Goal: Information Seeking & Learning: Learn about a topic

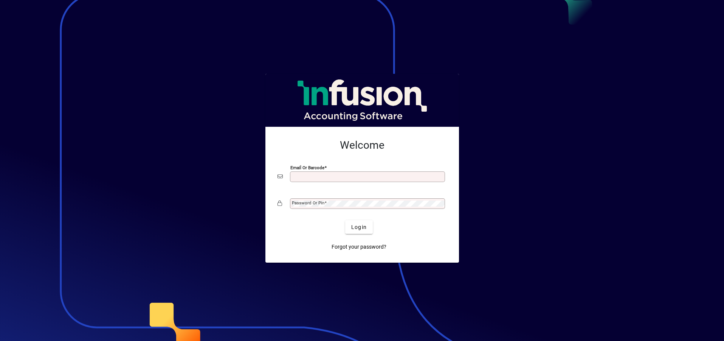
scroll to position [2, 0]
type input "**********"
click at [359, 226] on button "Login" at bounding box center [359, 227] width 28 height 14
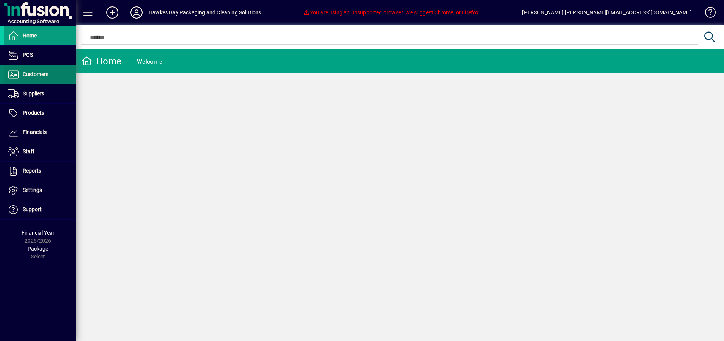
click at [26, 76] on span "Customers" at bounding box center [36, 74] width 26 height 6
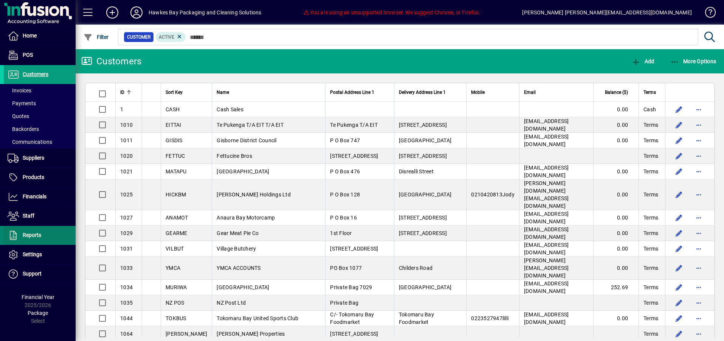
click at [50, 238] on span at bounding box center [40, 235] width 72 height 18
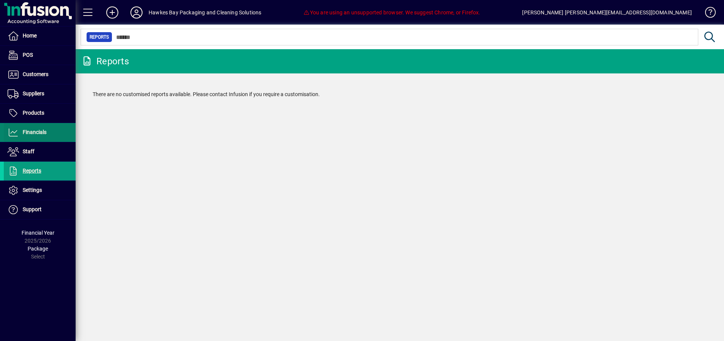
click at [39, 130] on span "Financials" at bounding box center [35, 132] width 24 height 6
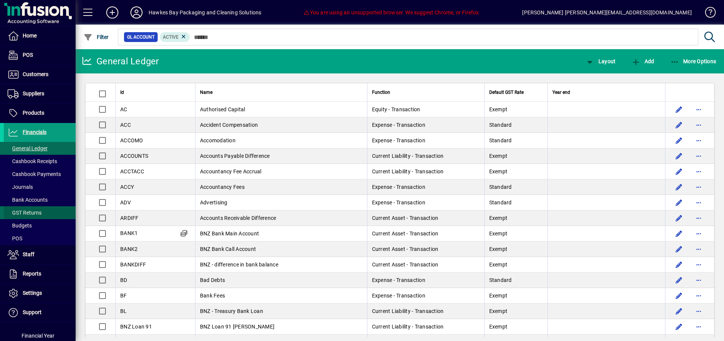
drag, startPoint x: 45, startPoint y: 210, endPoint x: 50, endPoint y: 208, distance: 4.7
click at [45, 210] on span at bounding box center [40, 212] width 72 height 18
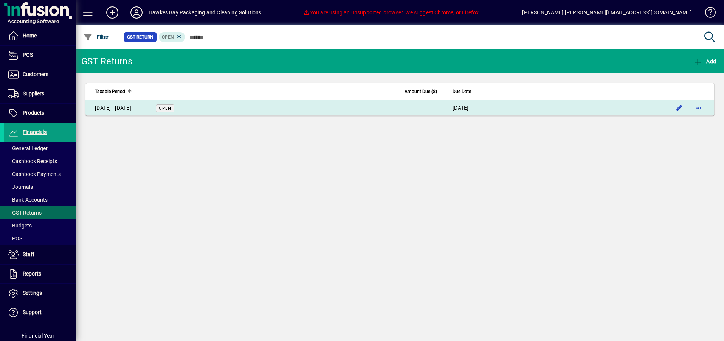
click at [284, 109] on td "[DATE] - [DATE] Open" at bounding box center [194, 107] width 218 height 15
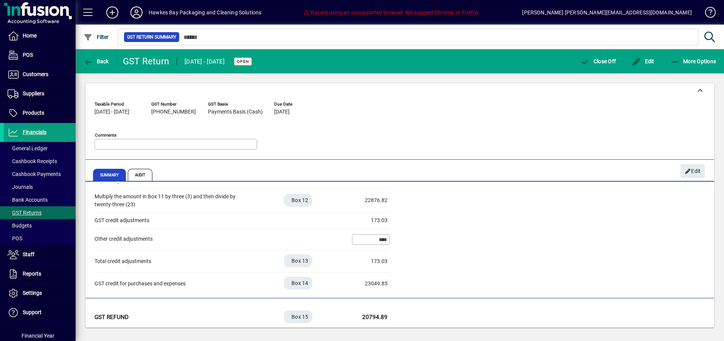
scroll to position [228, 0]
click at [676, 63] on icon "button" at bounding box center [674, 62] width 9 height 8
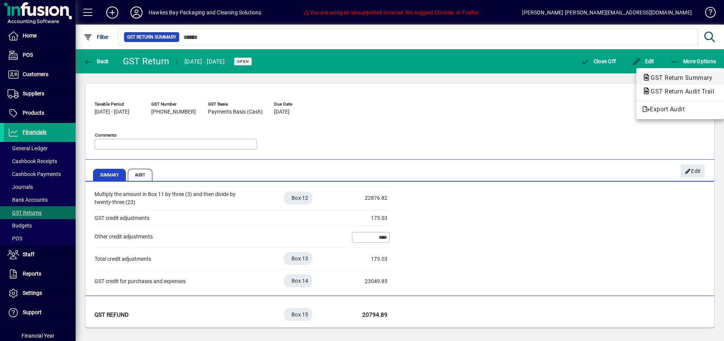
click at [677, 79] on span "GST Return Summary" at bounding box center [679, 77] width 74 height 7
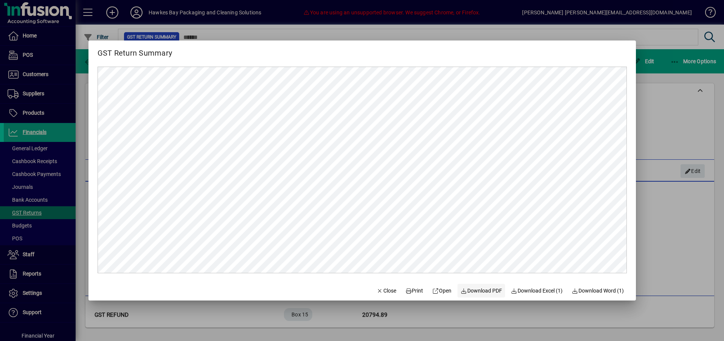
scroll to position [0, 0]
click at [377, 288] on icon "button" at bounding box center [380, 290] width 7 height 5
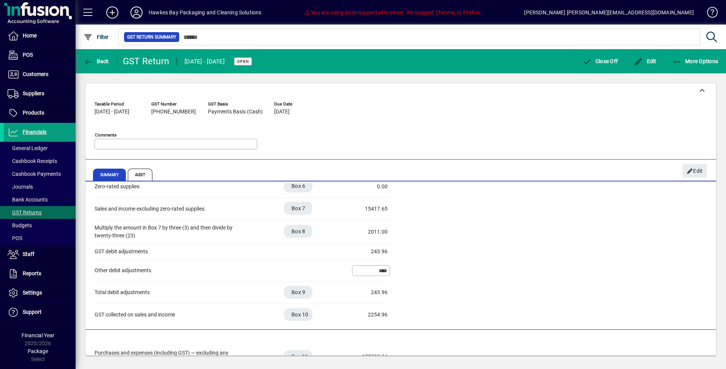
scroll to position [46, 0]
click at [708, 61] on span "More Options" at bounding box center [695, 61] width 46 height 6
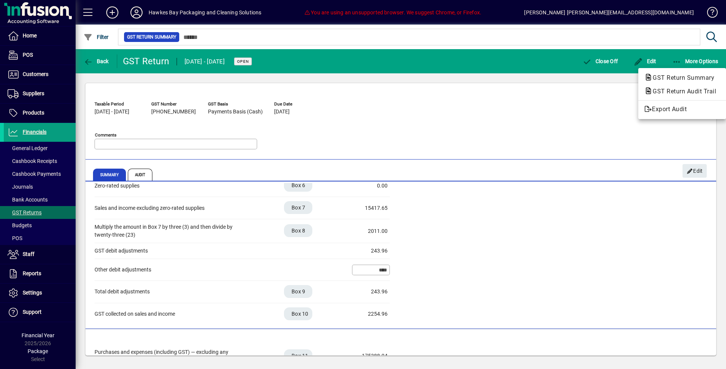
click at [664, 92] on span "GST Return Audit Trail" at bounding box center [682, 91] width 76 height 7
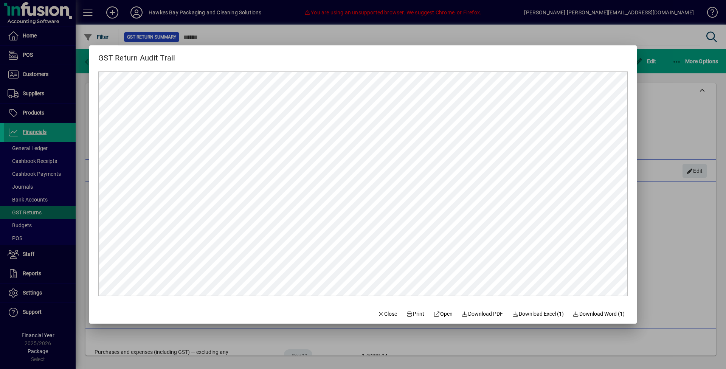
scroll to position [0, 0]
click at [378, 312] on span "Close" at bounding box center [388, 314] width 20 height 8
